Goal: Navigation & Orientation: Find specific page/section

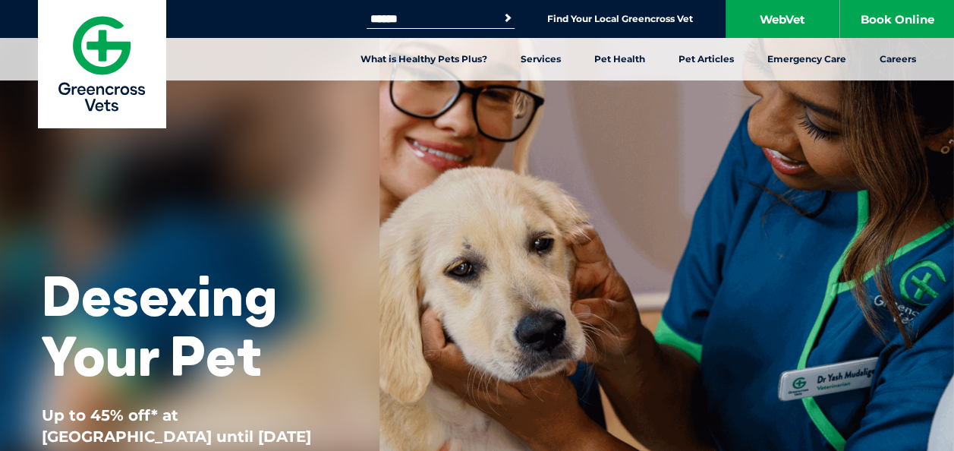
click at [429, 23] on input "Search for:" at bounding box center [430, 19] width 129 height 12
click at [588, 16] on link "Find Your Local Greencross Vet" at bounding box center [620, 19] width 146 height 12
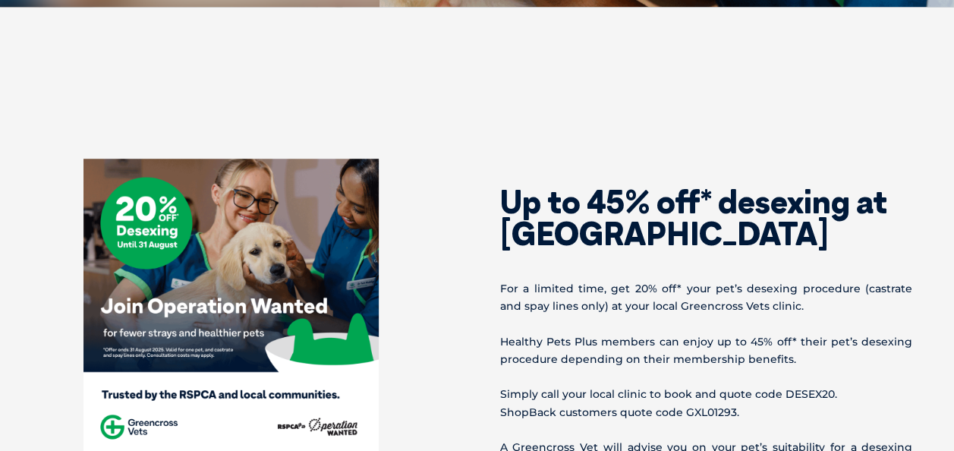
scroll to position [455, 0]
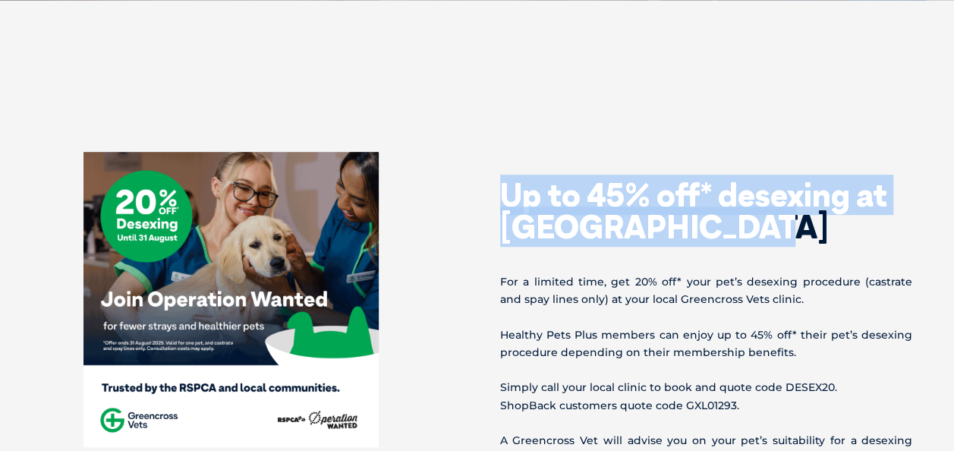
drag, startPoint x: 757, startPoint y: 223, endPoint x: 498, endPoint y: 188, distance: 261.1
click at [498, 188] on div "Up to 45% off* desexing at [GEOGRAPHIC_DATA] For a limited time, get 20% off* y…" at bounding box center [708, 395] width 462 height 486
click at [779, 230] on h2 "Up to 45% off* desexing at [GEOGRAPHIC_DATA]" at bounding box center [706, 211] width 413 height 64
drag, startPoint x: 746, startPoint y: 228, endPoint x: 490, endPoint y: 197, distance: 257.7
click at [490, 197] on div "Up to 45% off* desexing at [GEOGRAPHIC_DATA] For a limited time, get 20% off* y…" at bounding box center [708, 395] width 462 height 486
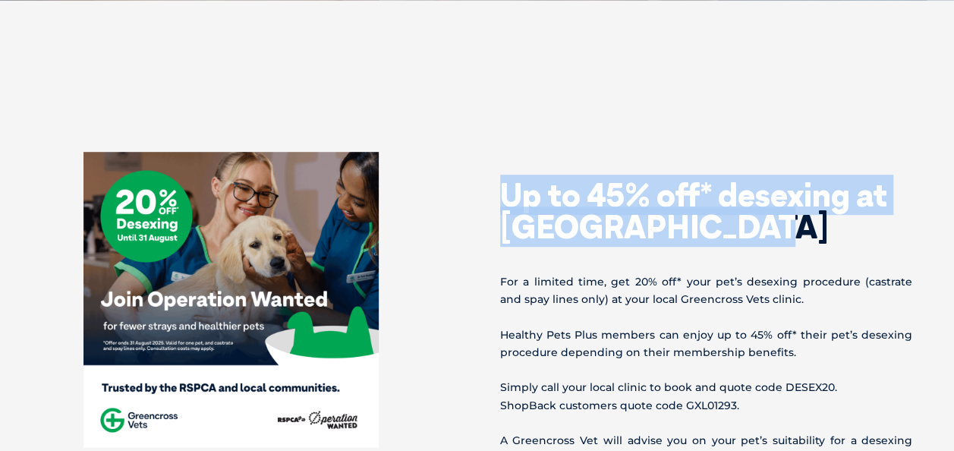
click at [579, 99] on section "Up to 45% off* desexing at [GEOGRAPHIC_DATA] For a limited time, get 20% off* y…" at bounding box center [477, 394] width 954 height 607
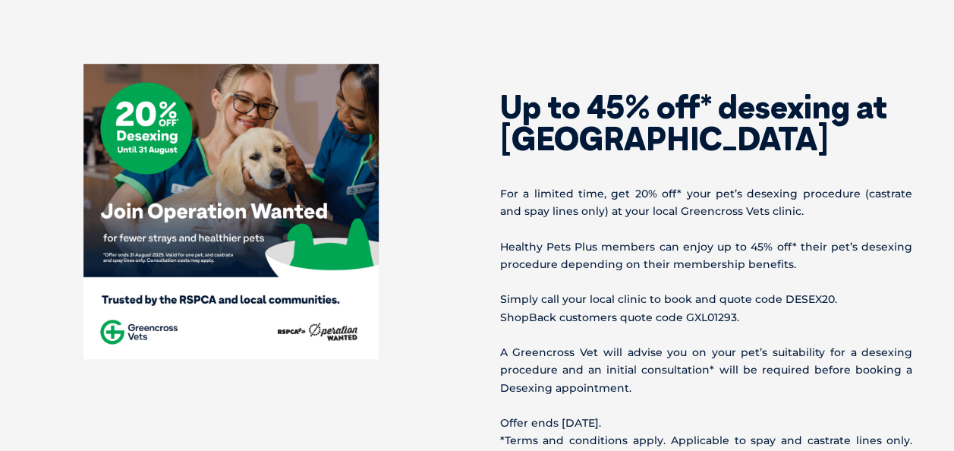
scroll to position [379, 0]
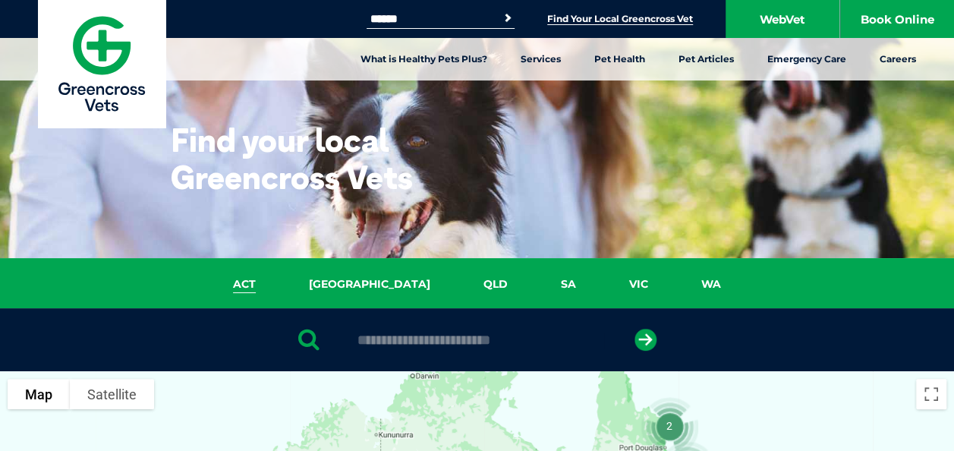
click at [282, 287] on link "ACT" at bounding box center [244, 283] width 76 height 17
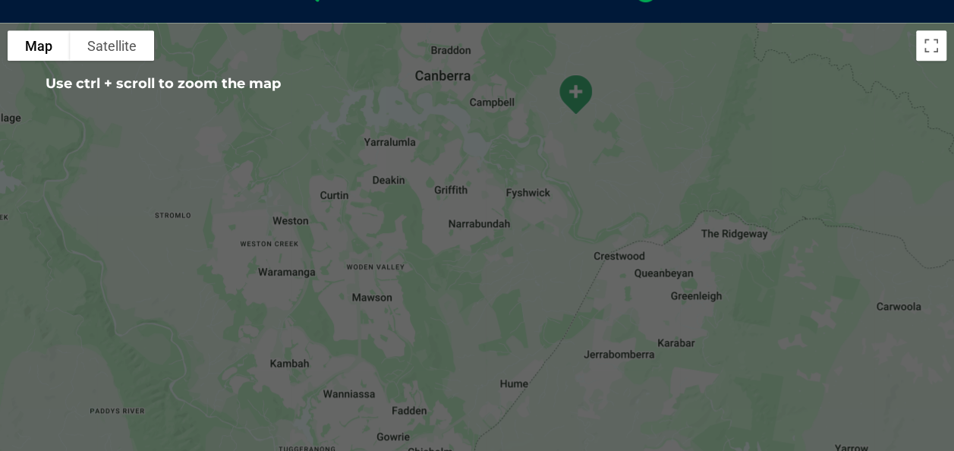
scroll to position [500, 0]
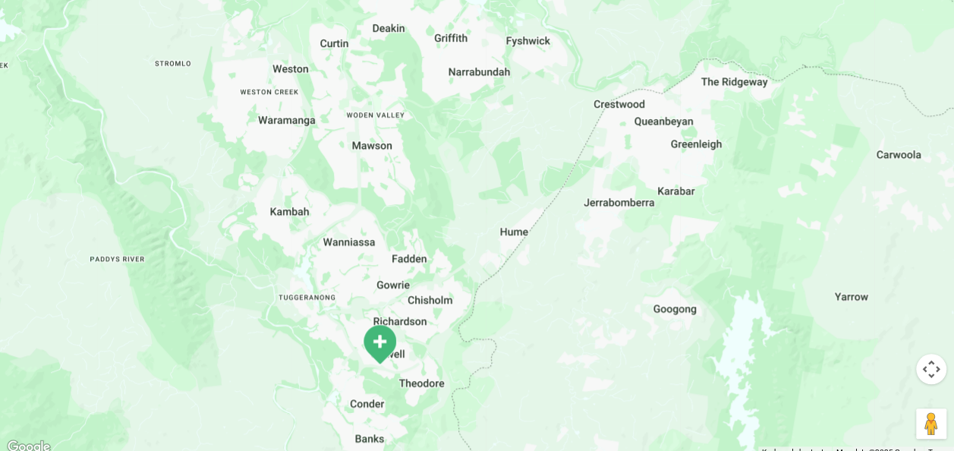
click at [423, 363] on div at bounding box center [477, 164] width 954 height 586
click at [371, 338] on img "Tuggeranong – All Creatures" at bounding box center [379, 344] width 50 height 54
